Goal: Find contact information

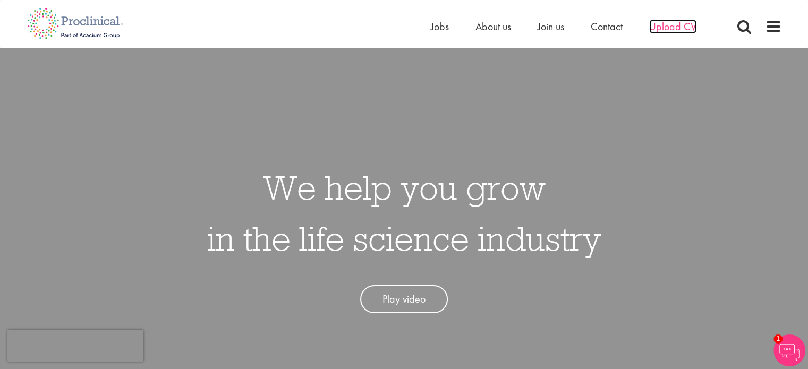
click at [683, 27] on span "Upload CV" at bounding box center [672, 27] width 47 height 14
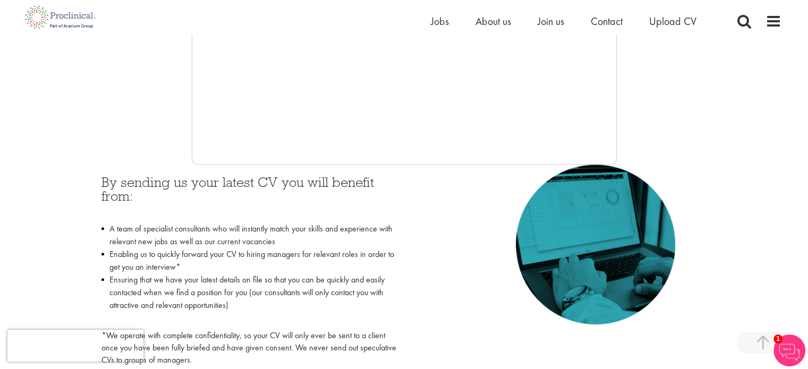
scroll to position [266, 0]
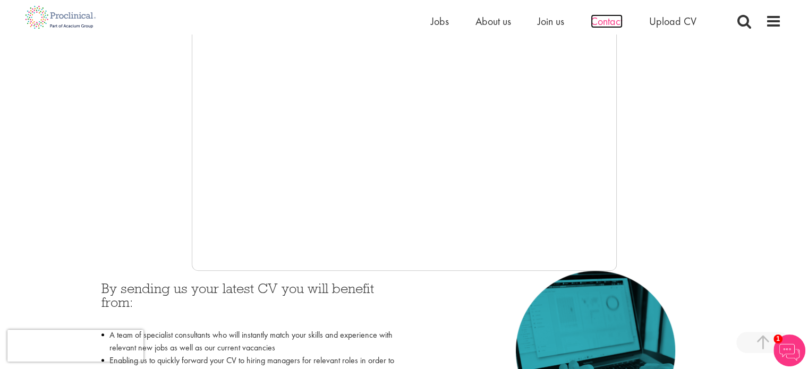
click at [617, 22] on span "Contact" at bounding box center [607, 21] width 32 height 14
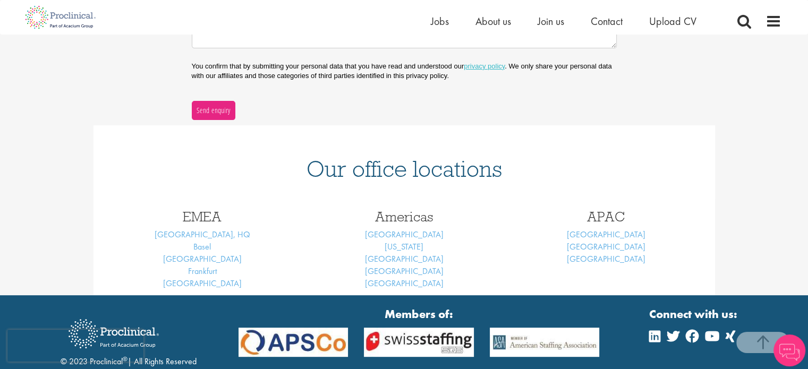
scroll to position [372, 0]
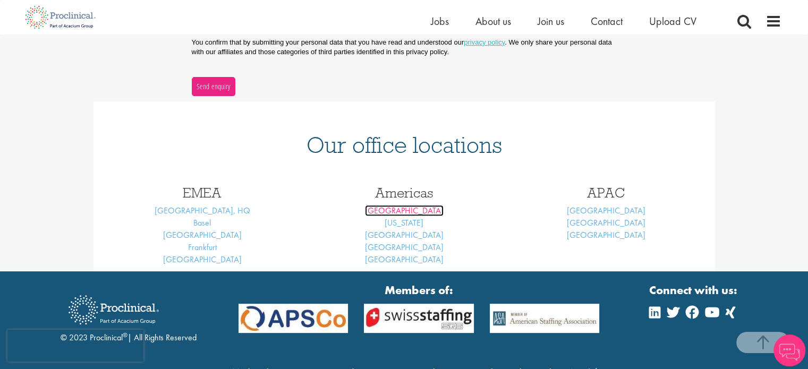
click at [403, 210] on link "Boston" at bounding box center [404, 210] width 79 height 11
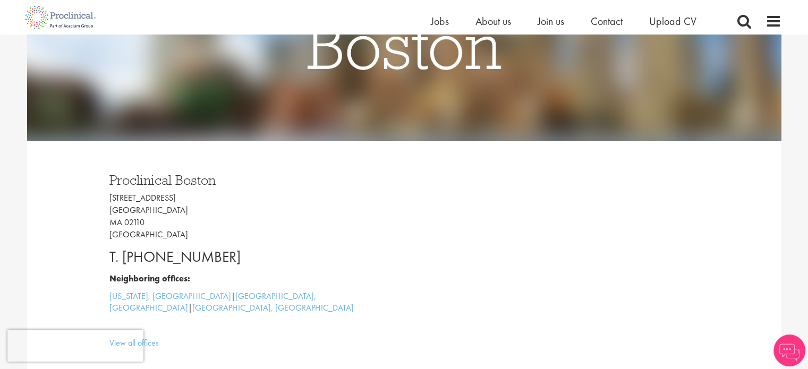
scroll to position [213, 0]
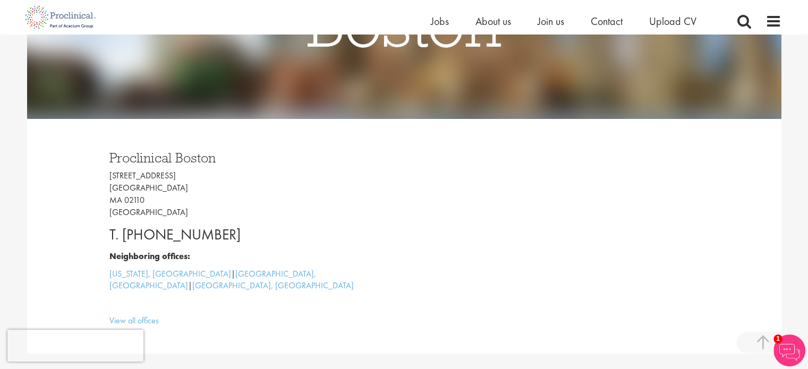
drag, startPoint x: 173, startPoint y: 177, endPoint x: 108, endPoint y: 180, distance: 64.9
click at [108, 180] on div "Proclinical [GEOGRAPHIC_DATA] [STREET_ADDRESS] T. [PHONE_NUMBER] Neighboring of…" at bounding box center [252, 236] width 303 height 192
copy p "[STREET_ADDRESS]"
